Goal: Transaction & Acquisition: Subscribe to service/newsletter

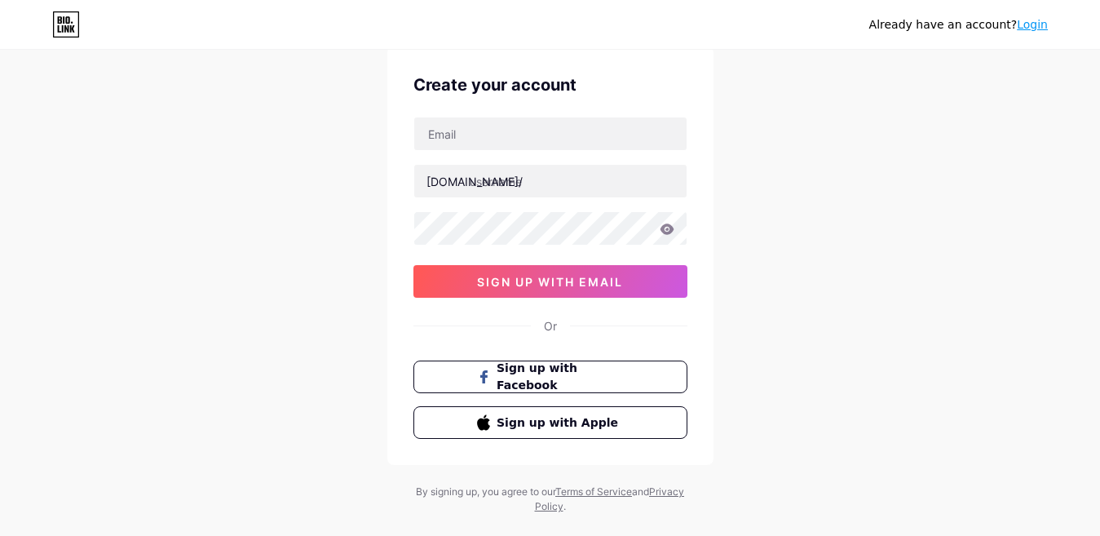
scroll to position [88, 0]
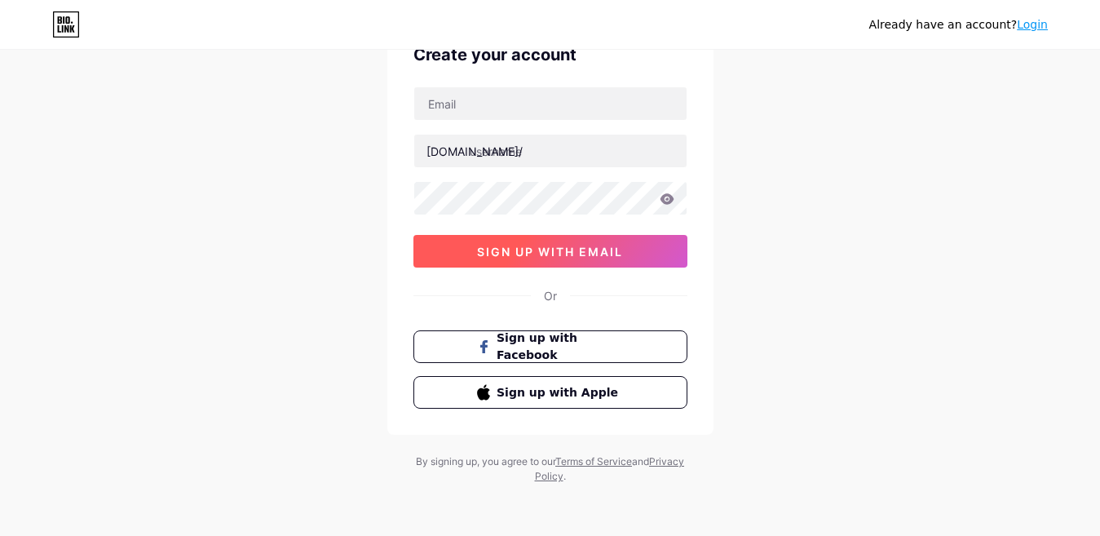
click at [593, 251] on span "sign up with email" at bounding box center [550, 252] width 146 height 14
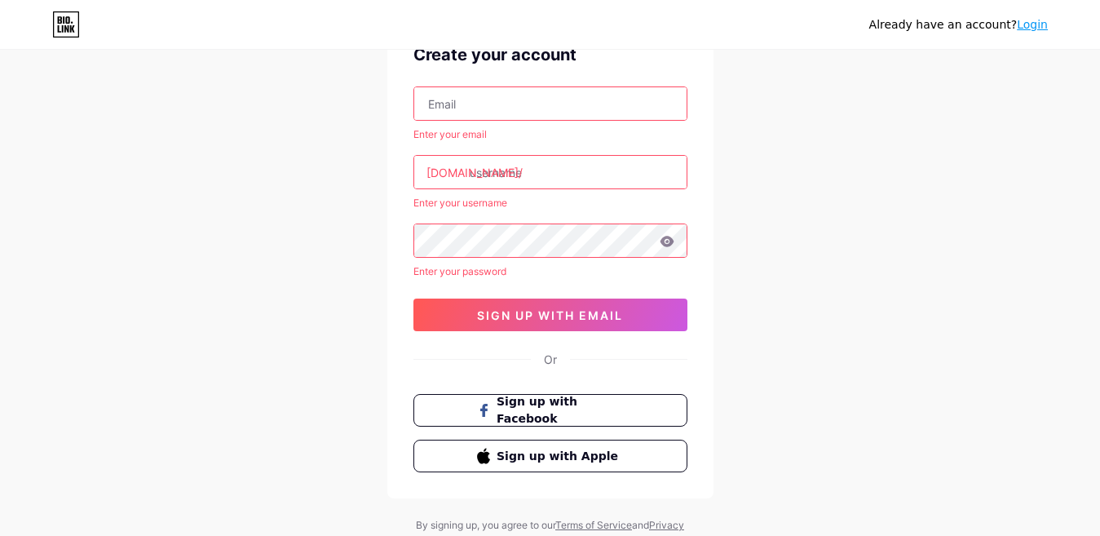
click at [519, 91] on input "text" at bounding box center [550, 103] width 272 height 33
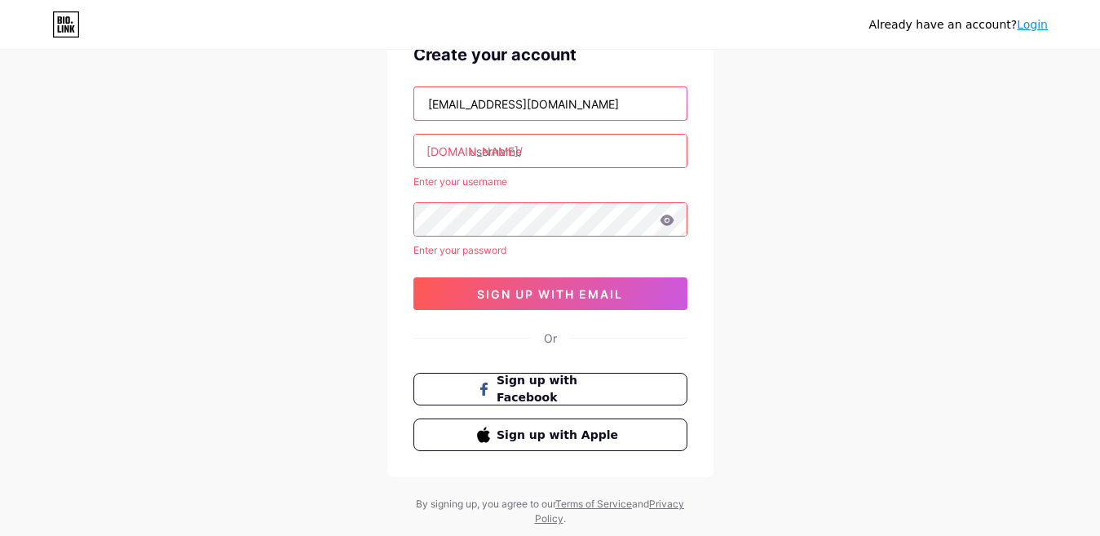
type input "[EMAIL_ADDRESS][DOMAIN_NAME]"
click at [554, 158] on input "text" at bounding box center [550, 151] width 272 height 33
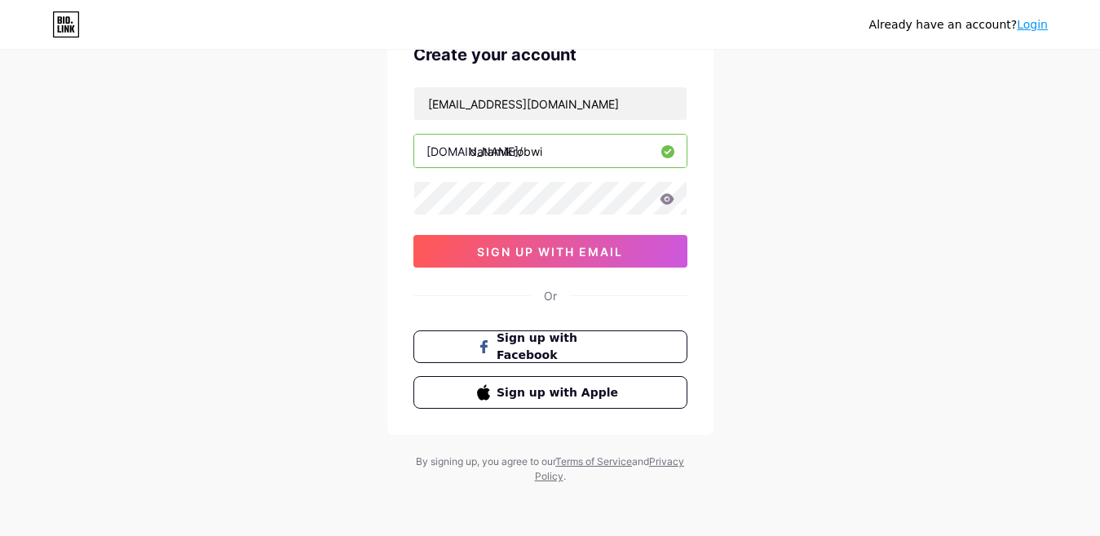
type input "datamikrobwi"
click at [746, 198] on div "Already have an account? Login Create your account [EMAIL_ADDRESS][DOMAIN_NAME]…" at bounding box center [550, 224] width 1100 height 624
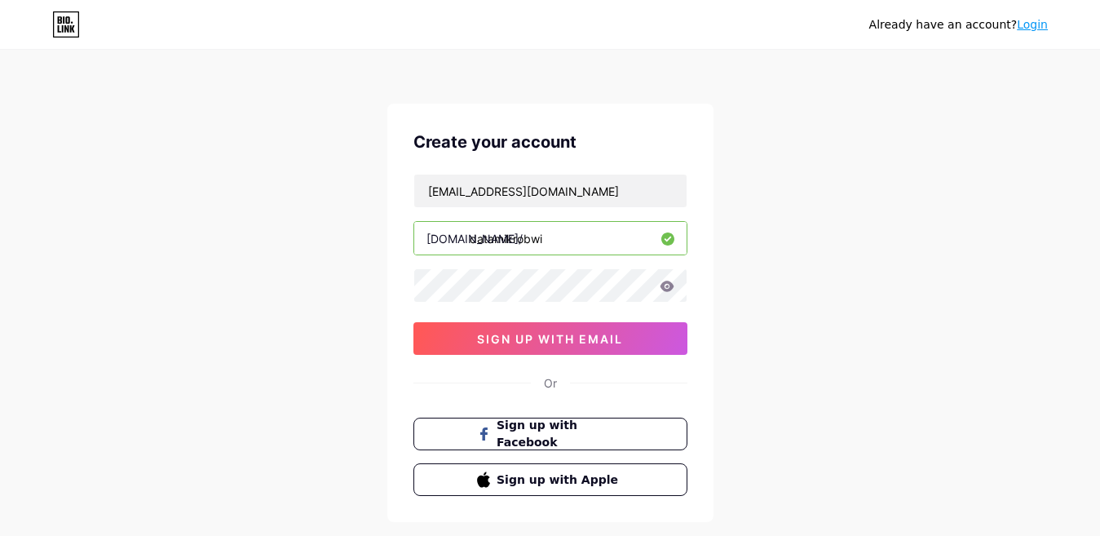
scroll to position [0, 0]
click at [673, 281] on icon at bounding box center [667, 286] width 15 height 11
click at [405, 288] on div "Create your account [EMAIL_ADDRESS][DOMAIN_NAME] [DOMAIN_NAME]/ datamikrobwi si…" at bounding box center [550, 313] width 326 height 418
click at [390, 289] on div "Create your account [EMAIL_ADDRESS][DOMAIN_NAME] [DOMAIN_NAME]/ datamikrobwi si…" at bounding box center [550, 313] width 326 height 418
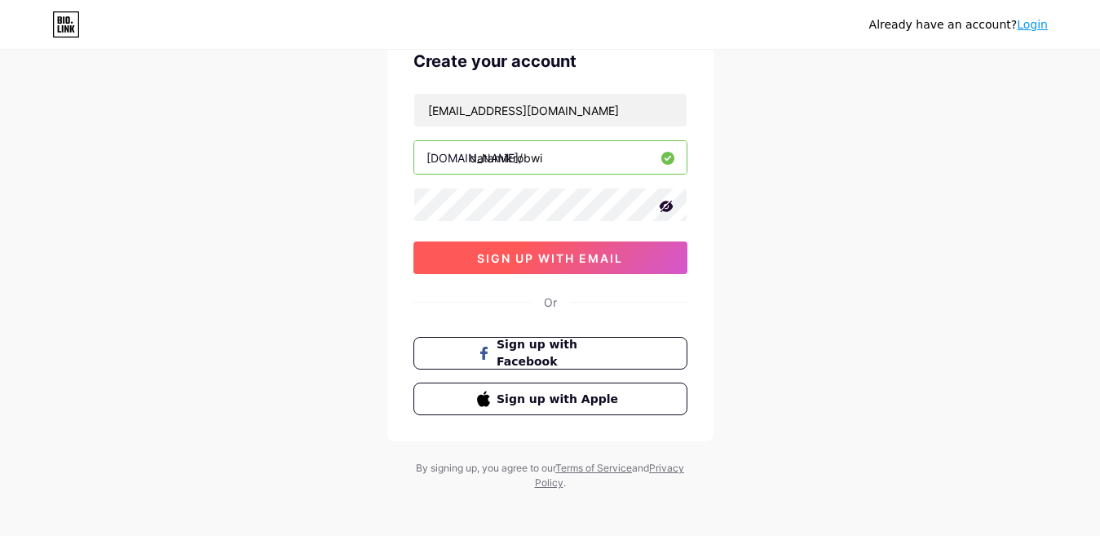
click at [482, 262] on span "sign up with email" at bounding box center [550, 258] width 146 height 14
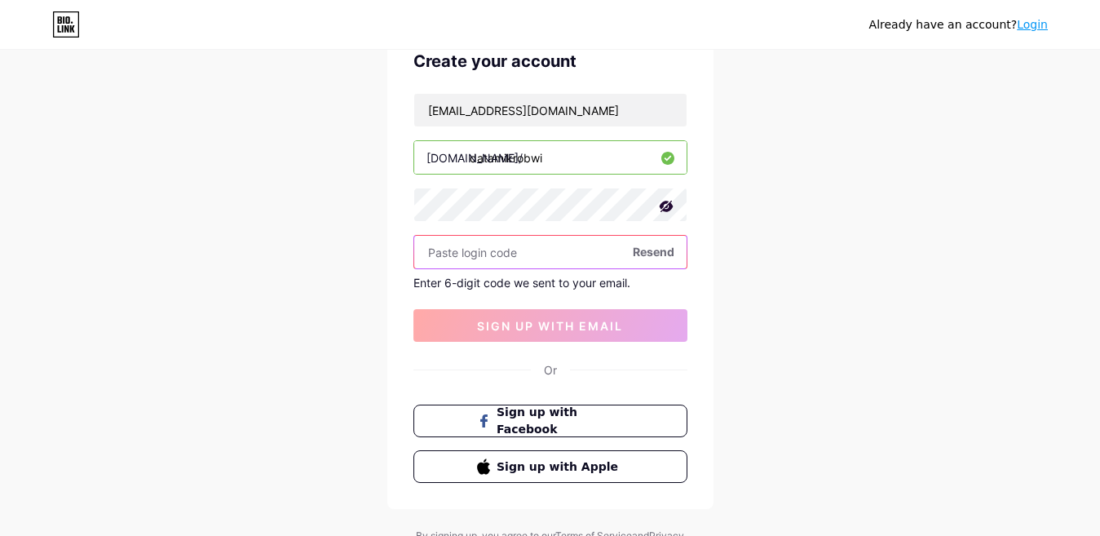
click at [509, 254] on input "text" at bounding box center [550, 252] width 272 height 33
click at [486, 250] on input "text" at bounding box center [550, 252] width 272 height 33
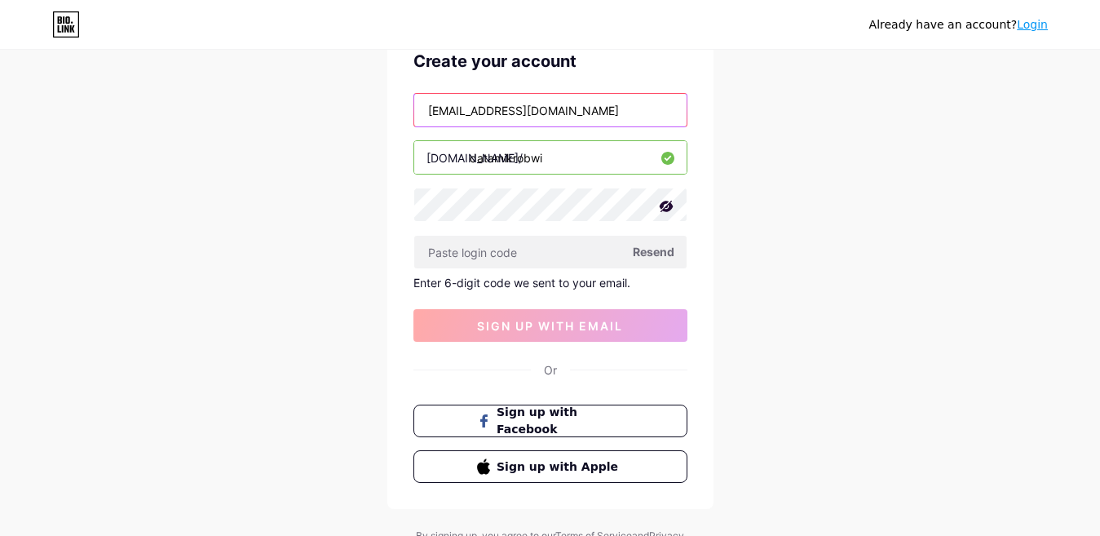
click at [545, 107] on input "[EMAIL_ADDRESS][DOMAIN_NAME]" at bounding box center [550, 110] width 272 height 33
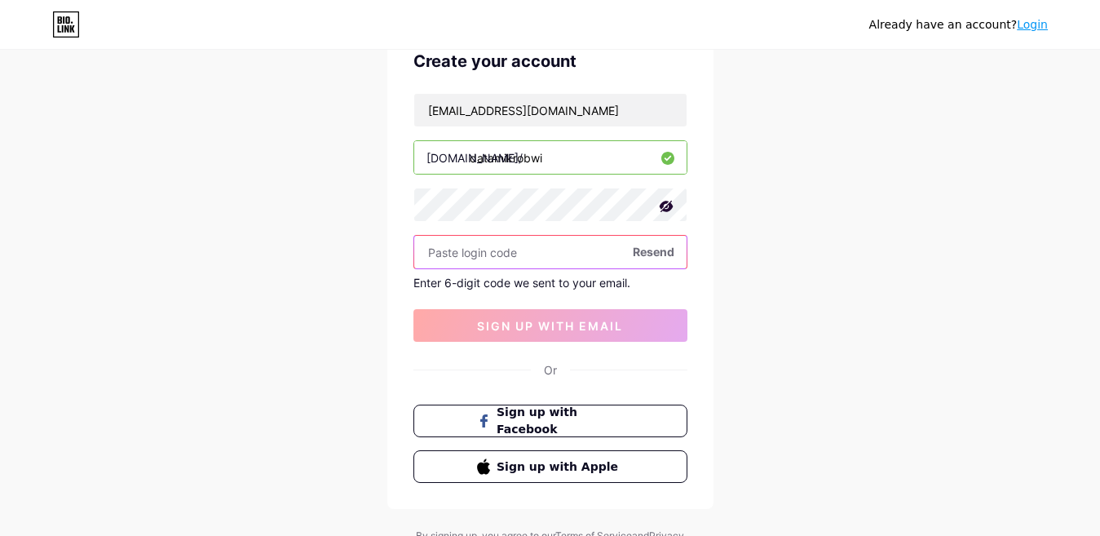
click at [497, 259] on input "text" at bounding box center [550, 252] width 272 height 33
click at [650, 254] on span "Resend" at bounding box center [654, 251] width 42 height 17
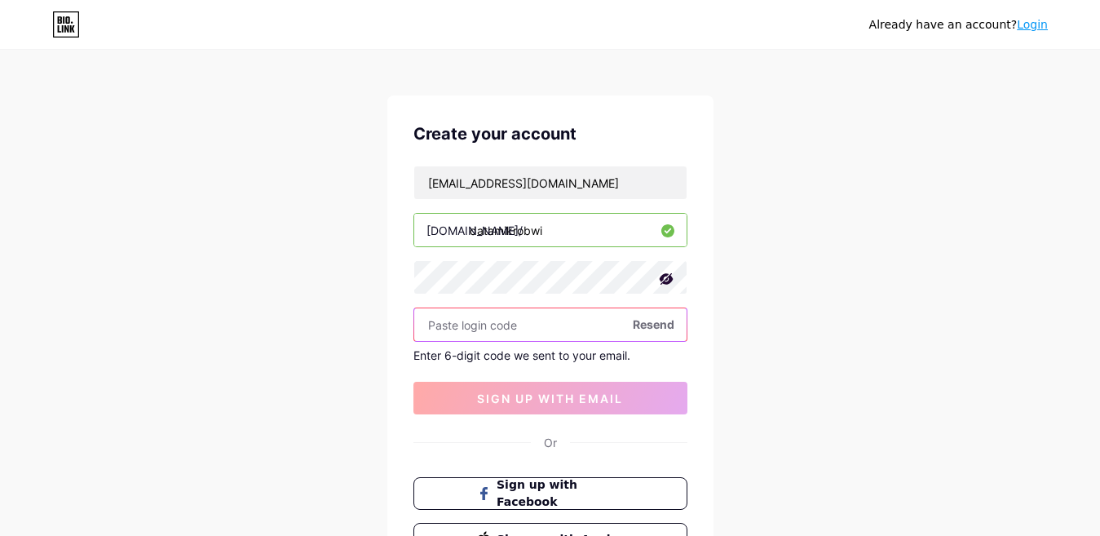
scroll to position [0, 0]
